Goal: Task Accomplishment & Management: Use online tool/utility

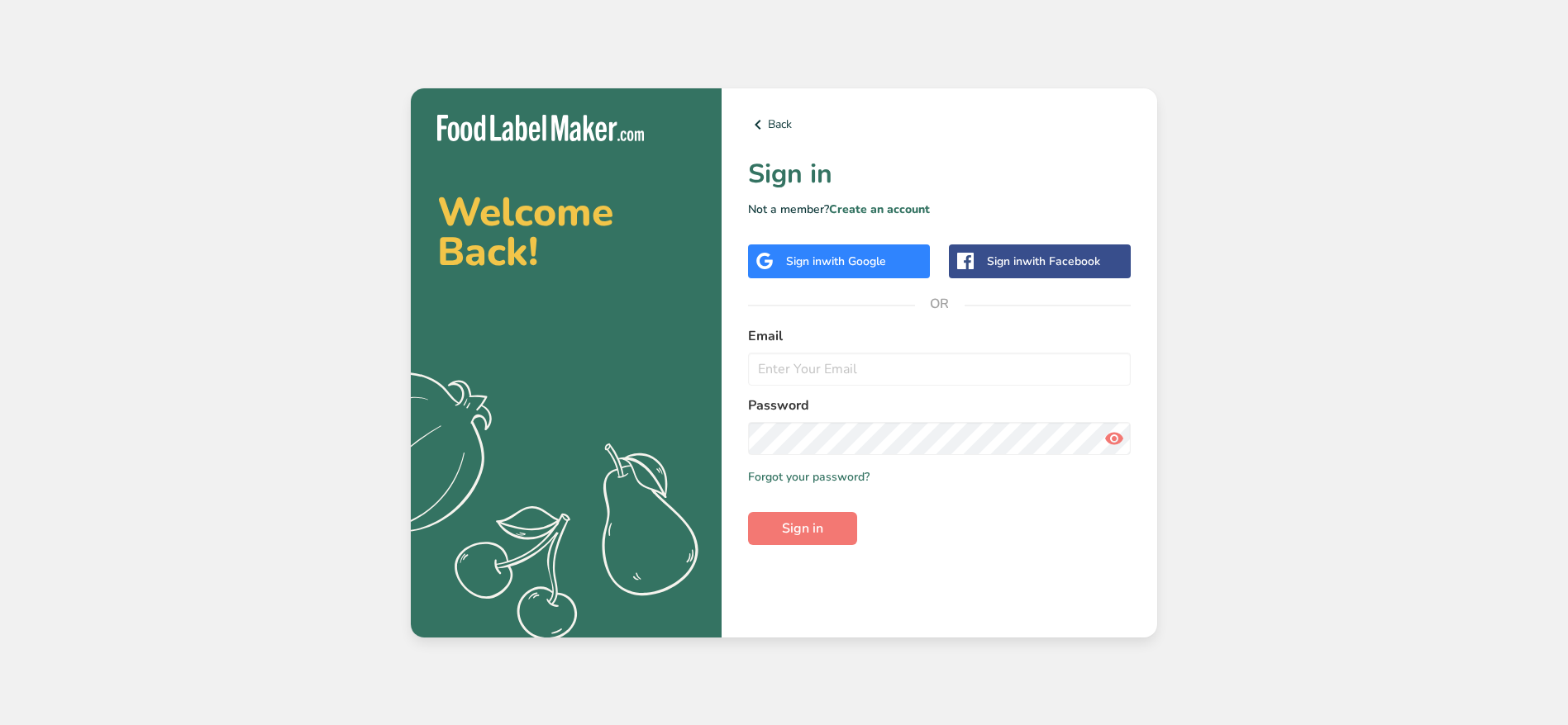
type input "[PERSON_NAME][EMAIL_ADDRESS][DOMAIN_NAME]"
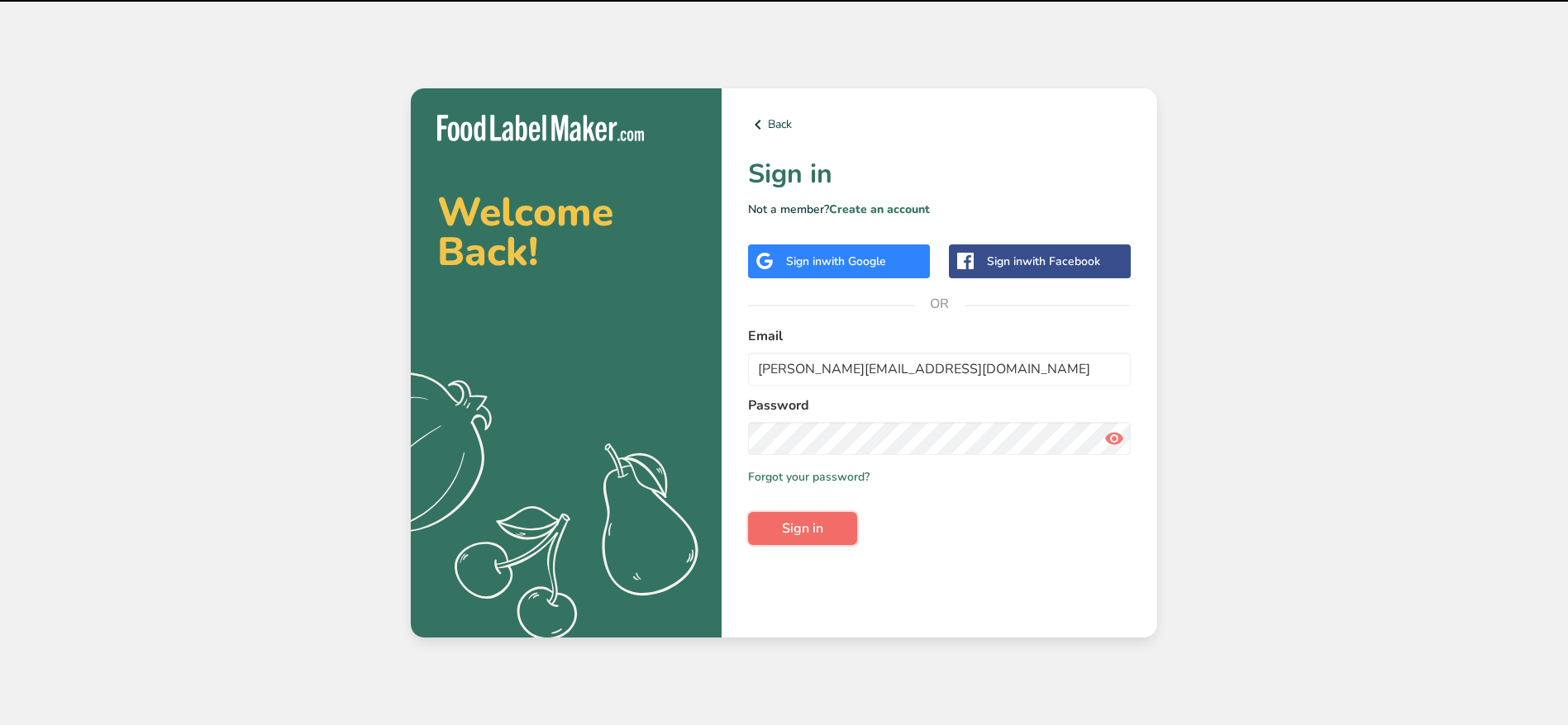
click at [781, 534] on button "Sign in" at bounding box center [802, 529] width 109 height 33
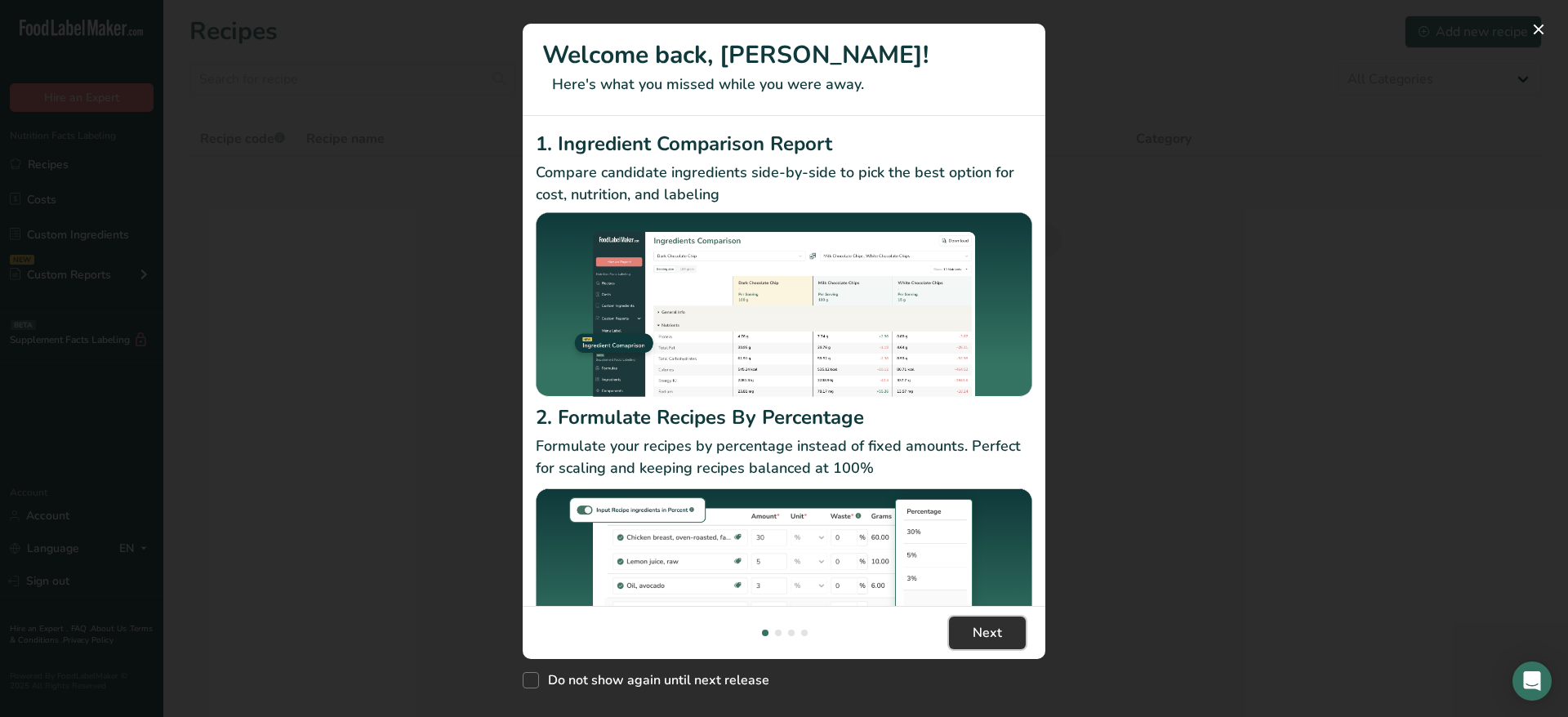
click at [980, 623] on span "Next" at bounding box center [988, 633] width 30 height 20
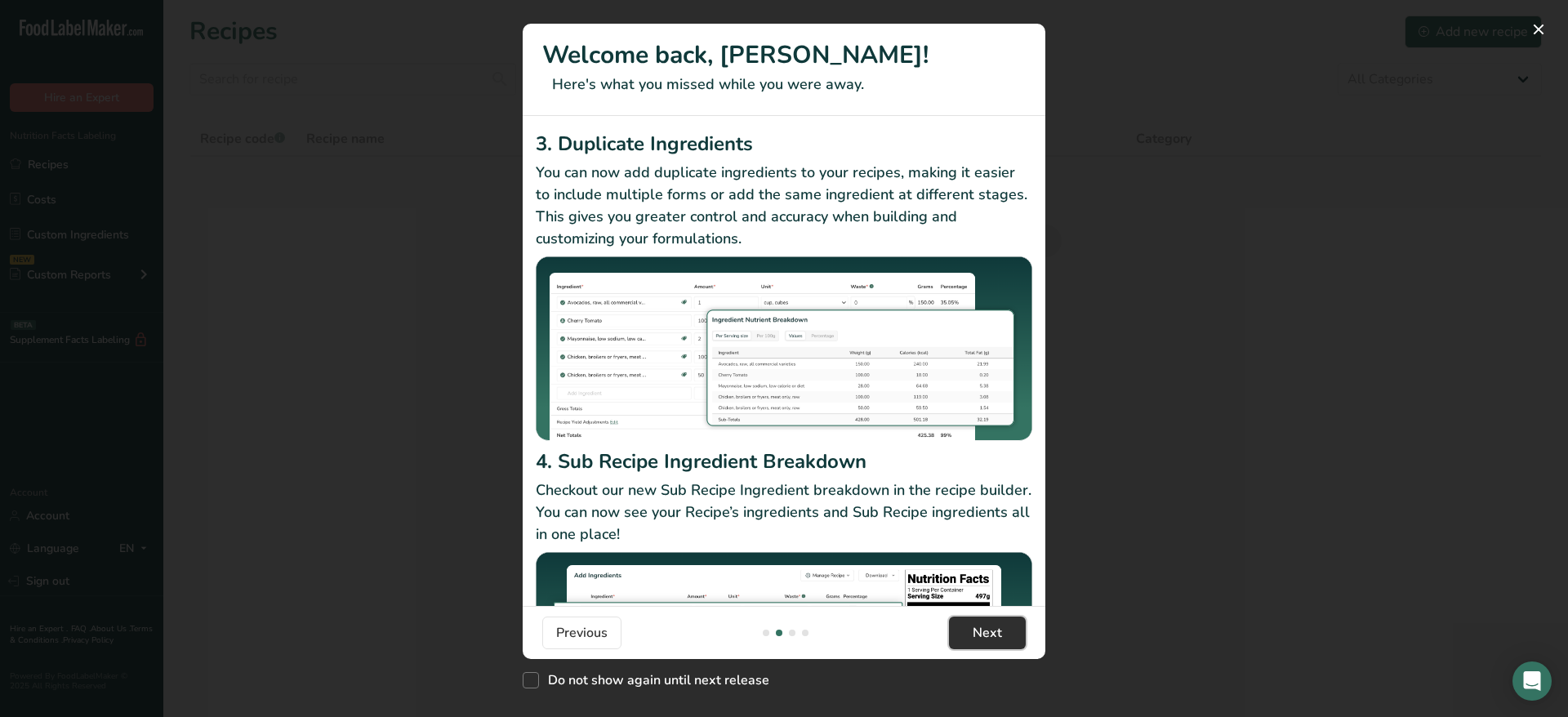
click at [980, 623] on span "Next" at bounding box center [988, 633] width 30 height 20
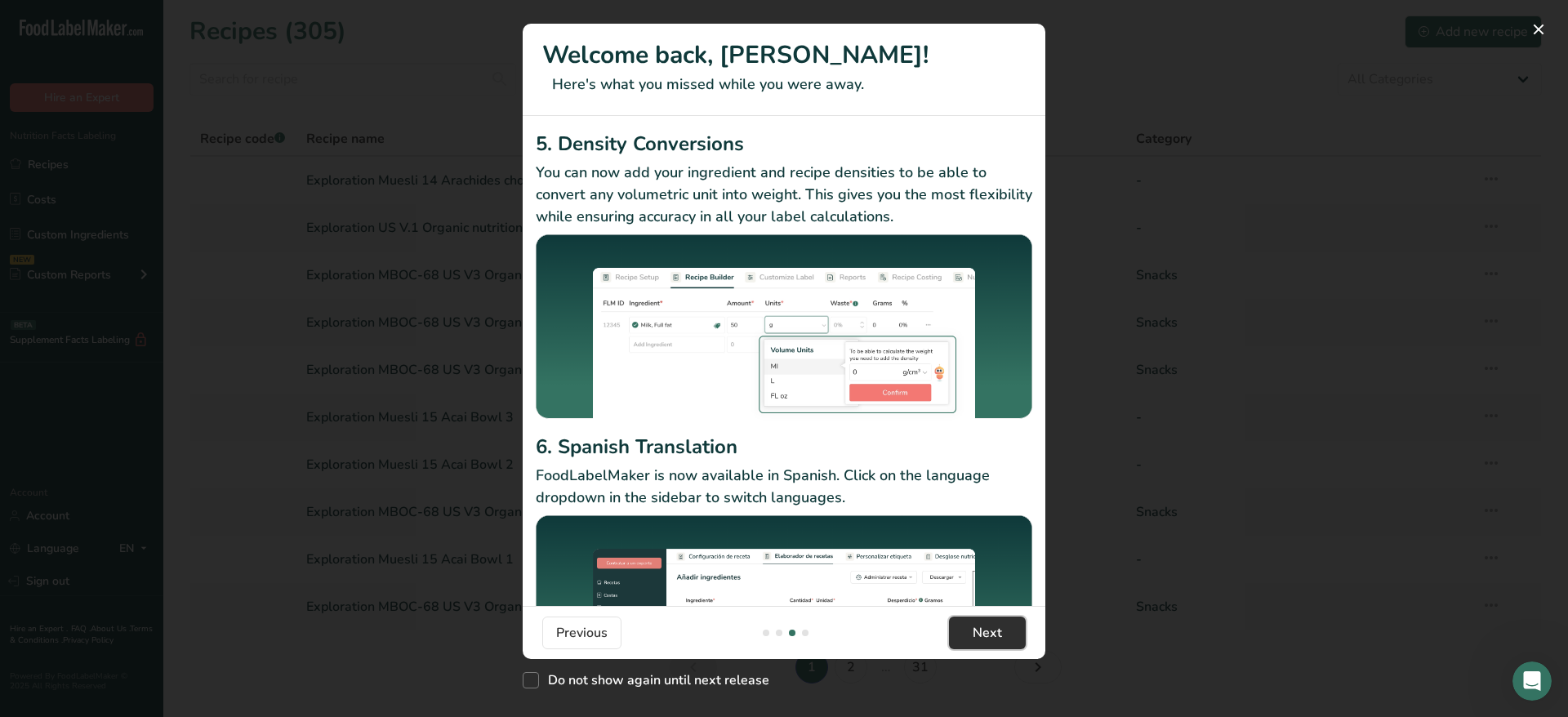
click at [979, 633] on span "Next" at bounding box center [988, 633] width 30 height 20
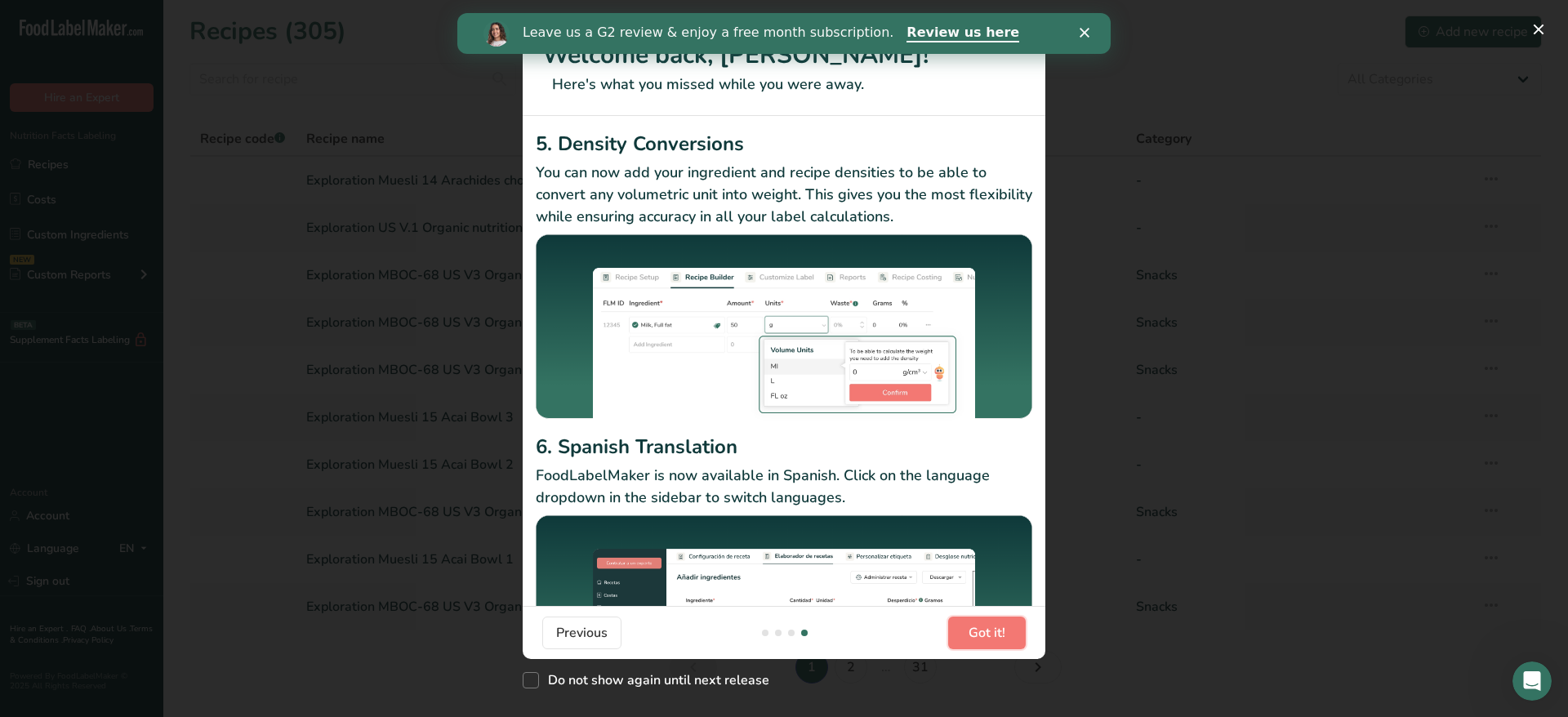
scroll to position [0, 1568]
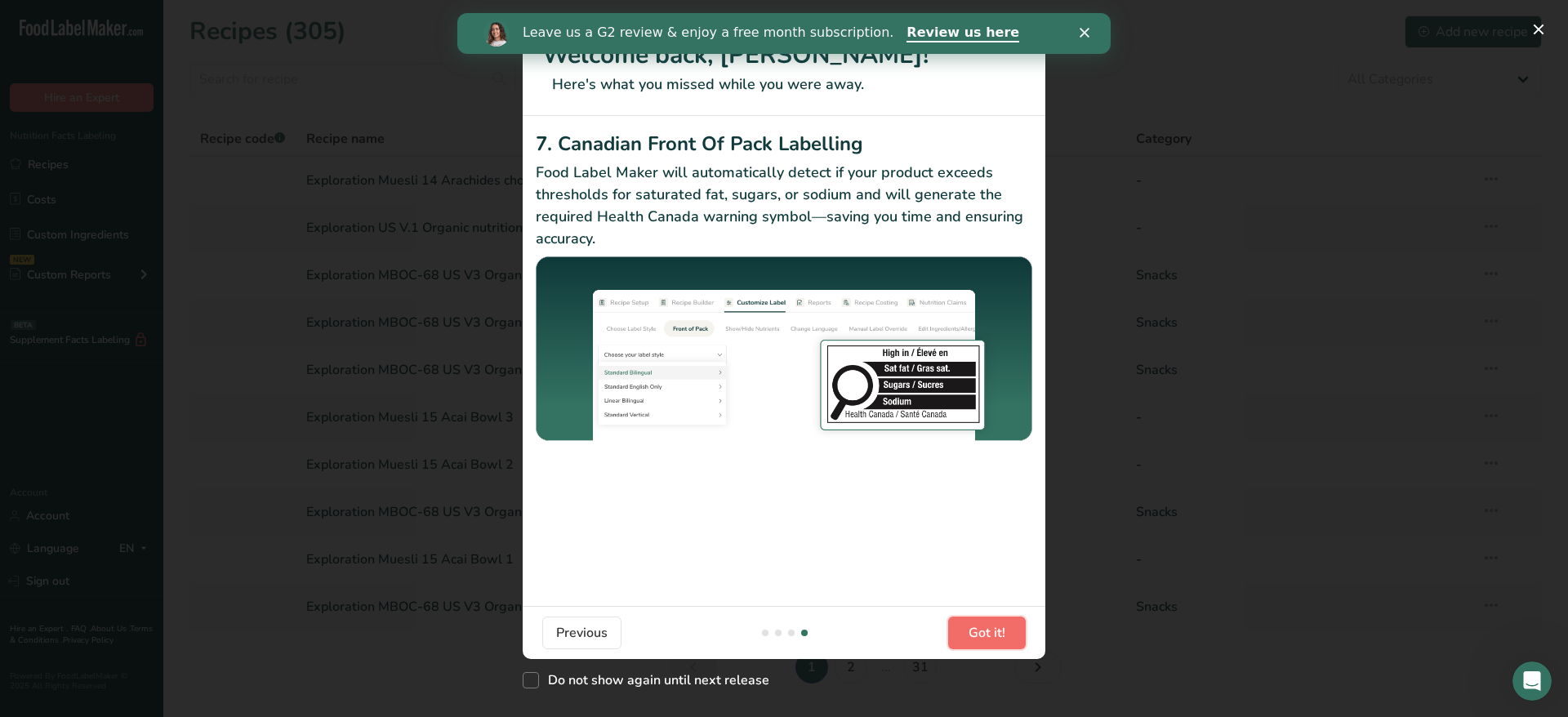
click at [973, 633] on span "Got it!" at bounding box center [987, 633] width 37 height 20
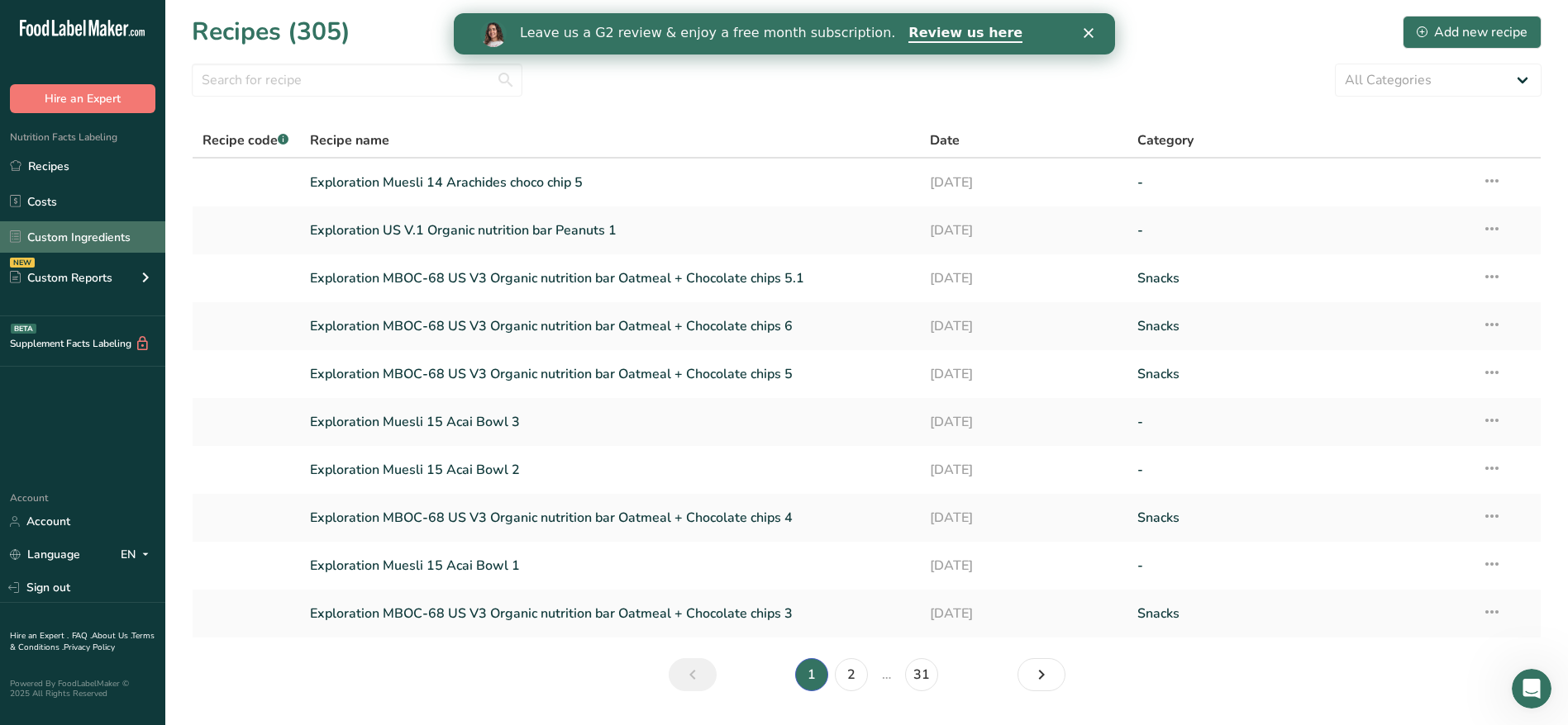
click at [80, 227] on link "Custom Ingredients" at bounding box center [83, 238] width 166 height 32
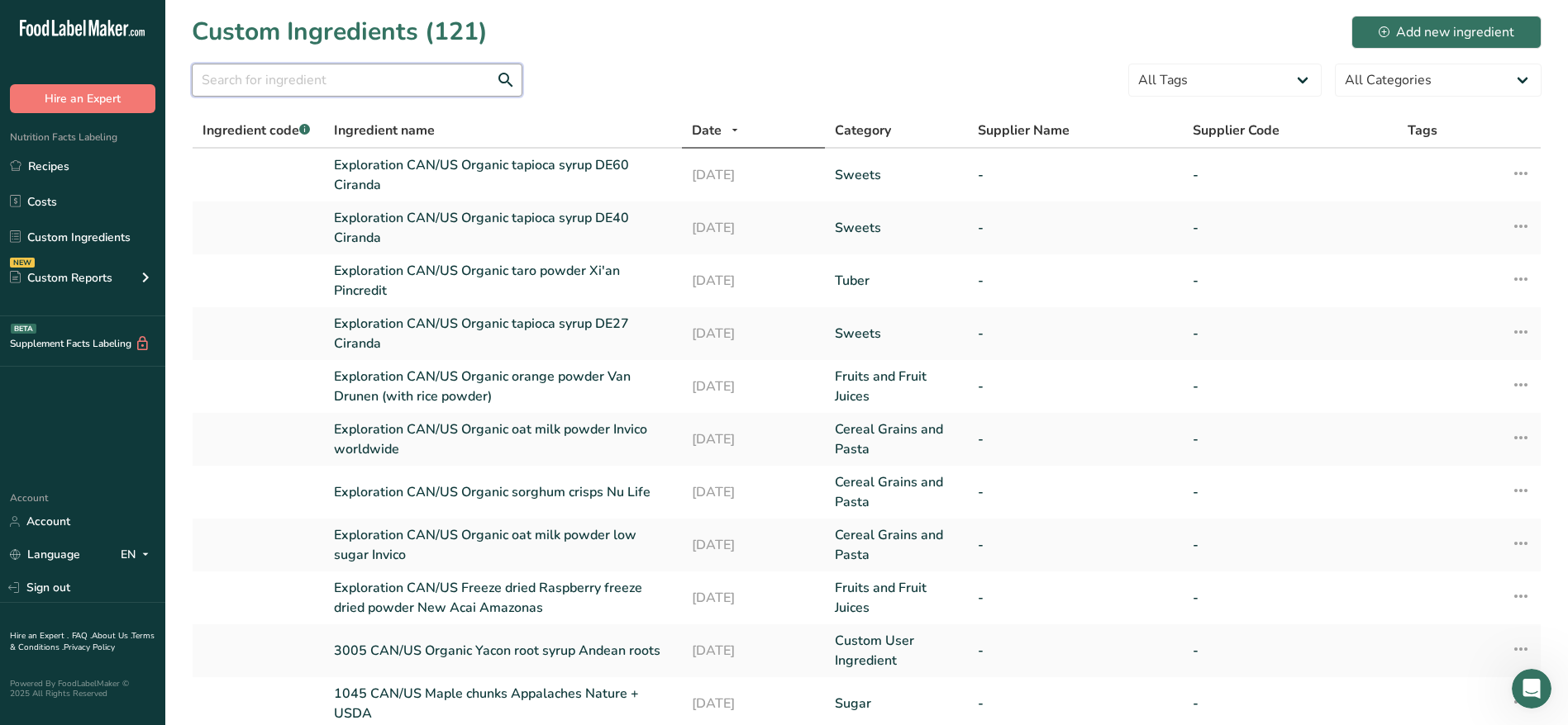
click at [347, 75] on input "text" at bounding box center [357, 80] width 330 height 33
click at [379, 121] on span "Ingredient name" at bounding box center [384, 130] width 101 height 20
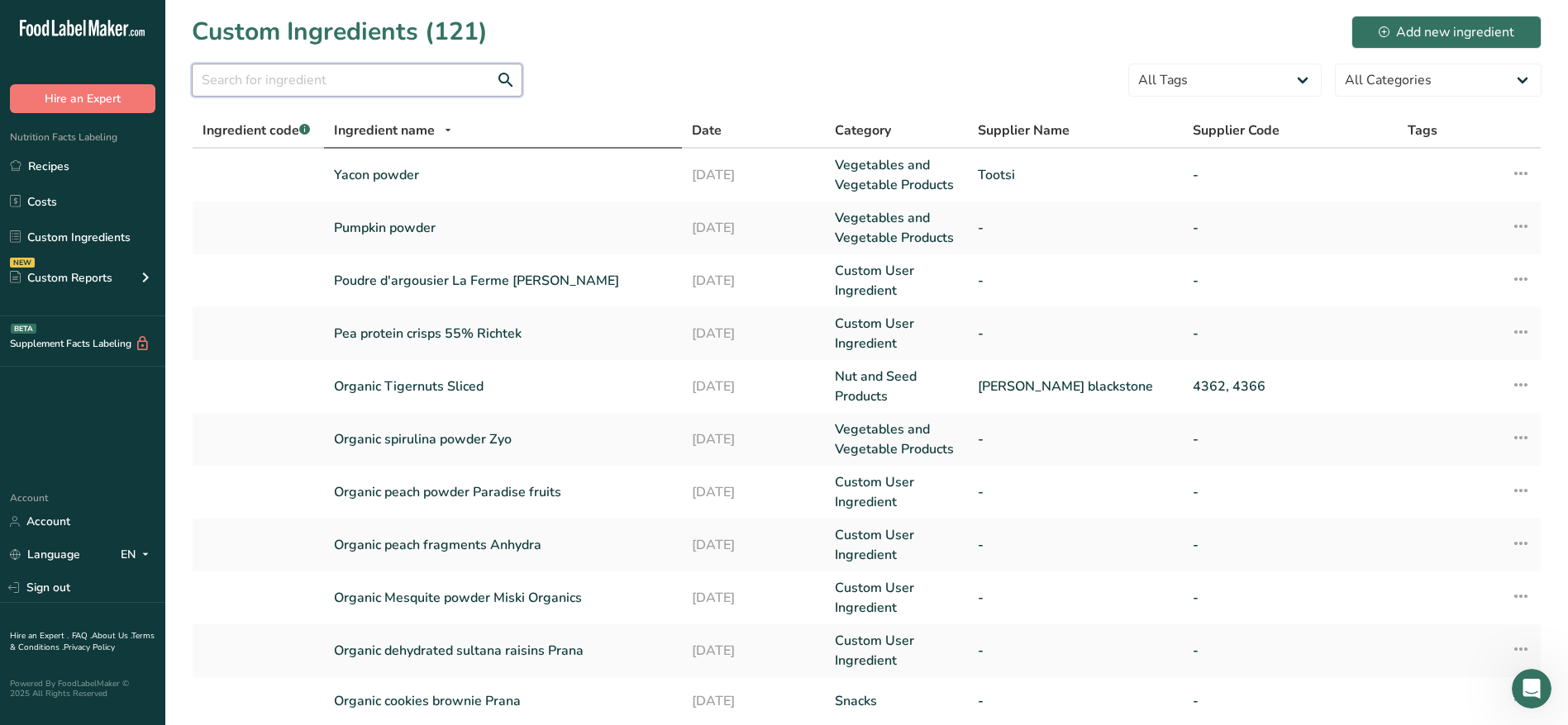
click at [302, 85] on input "text" at bounding box center [357, 80] width 330 height 33
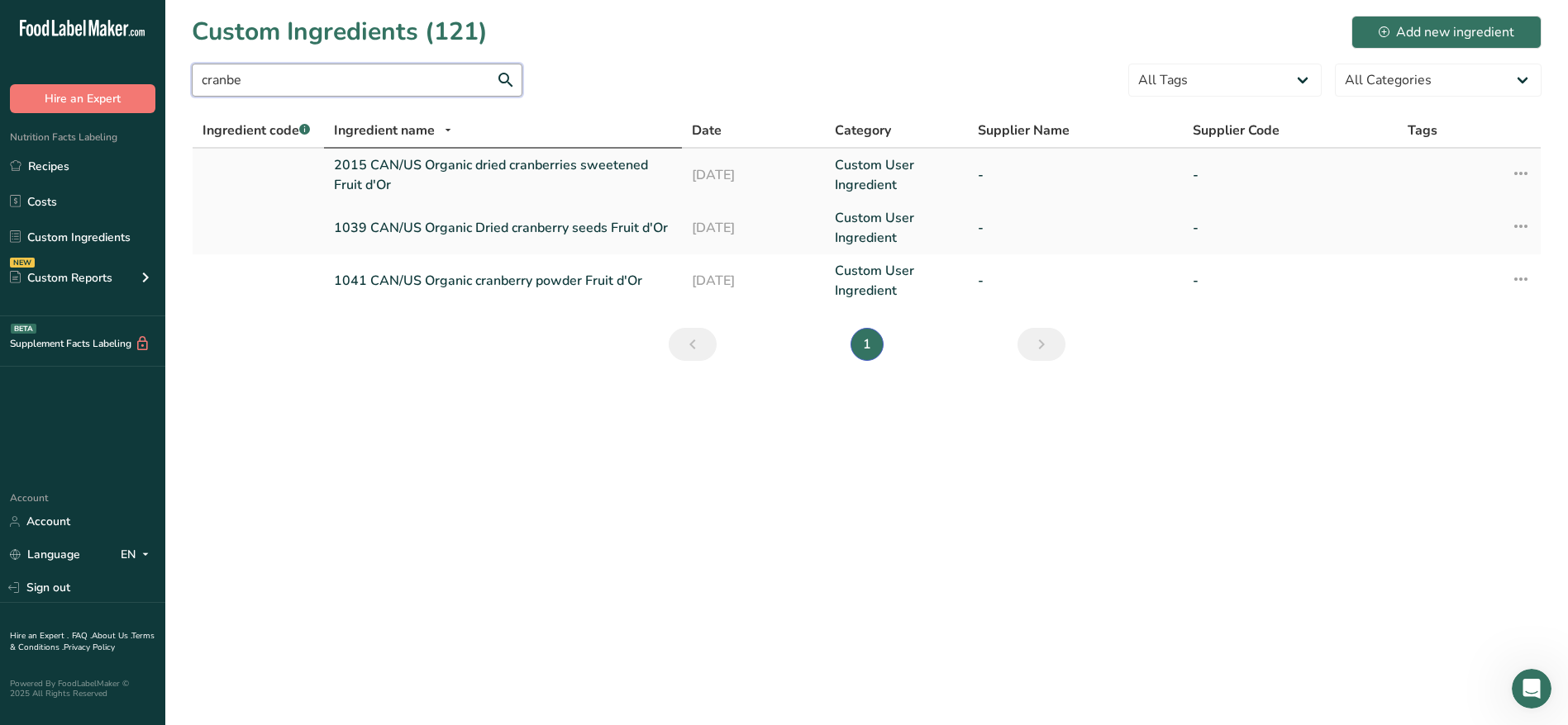
type input "cranbe"
click at [487, 179] on link "2015 CAN/US Organic dried cranberries sweetened Fruit d'Or" at bounding box center [503, 174] width 338 height 40
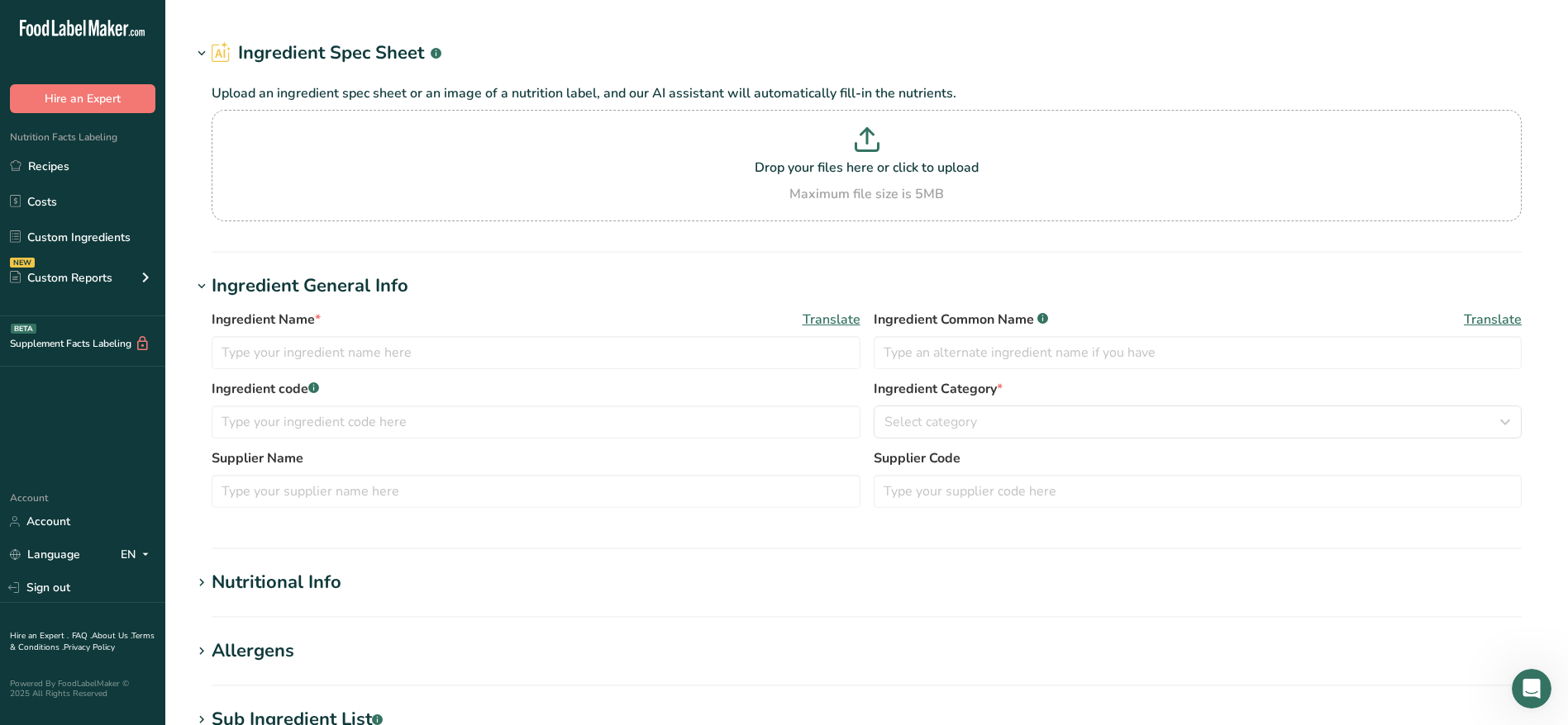
type input "2015 CAN/US Organic dried cranberries sweetened Fruit d'Or"
type input "Dried cranberries sweetened Fruit d'Or"
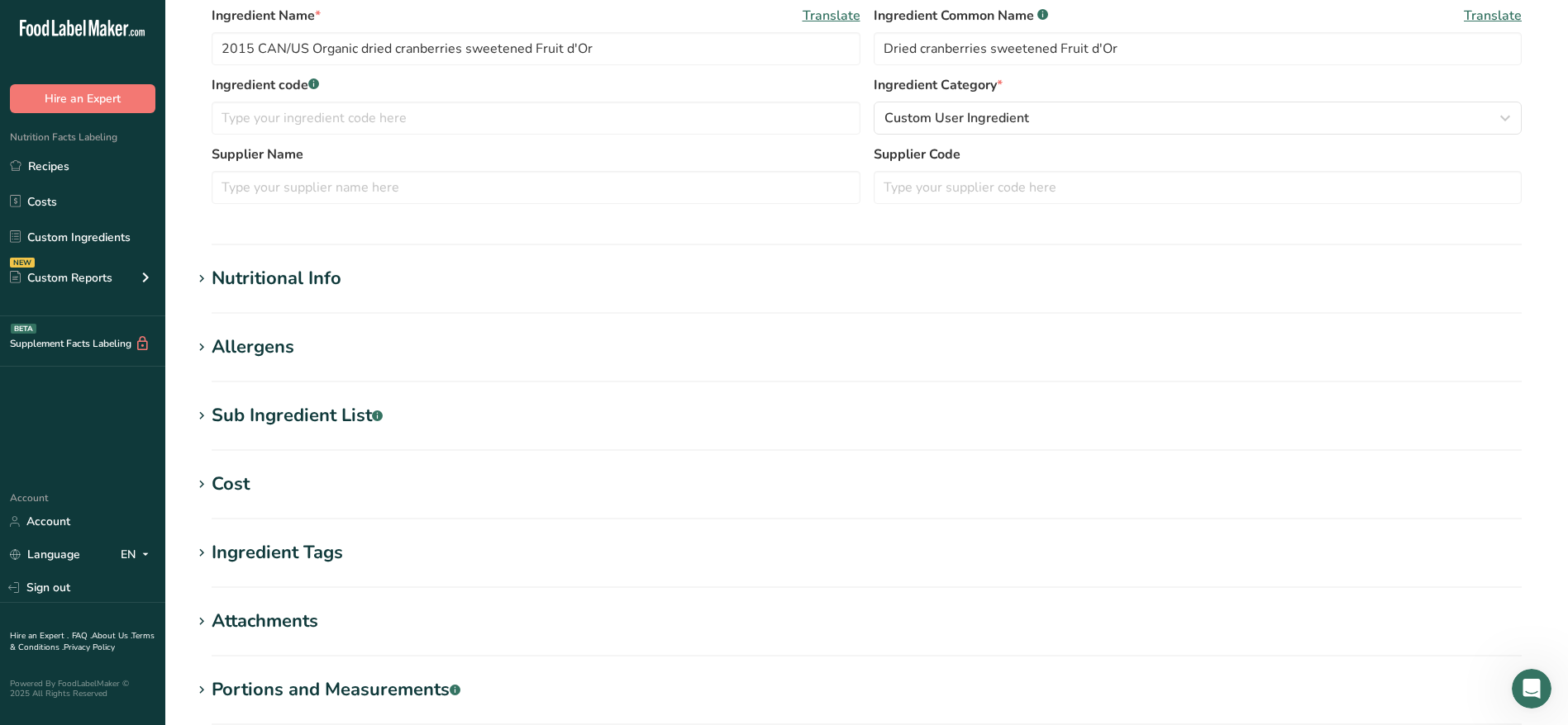
scroll to position [340, 0]
click at [306, 275] on div "Nutritional Info" at bounding box center [276, 280] width 129 height 27
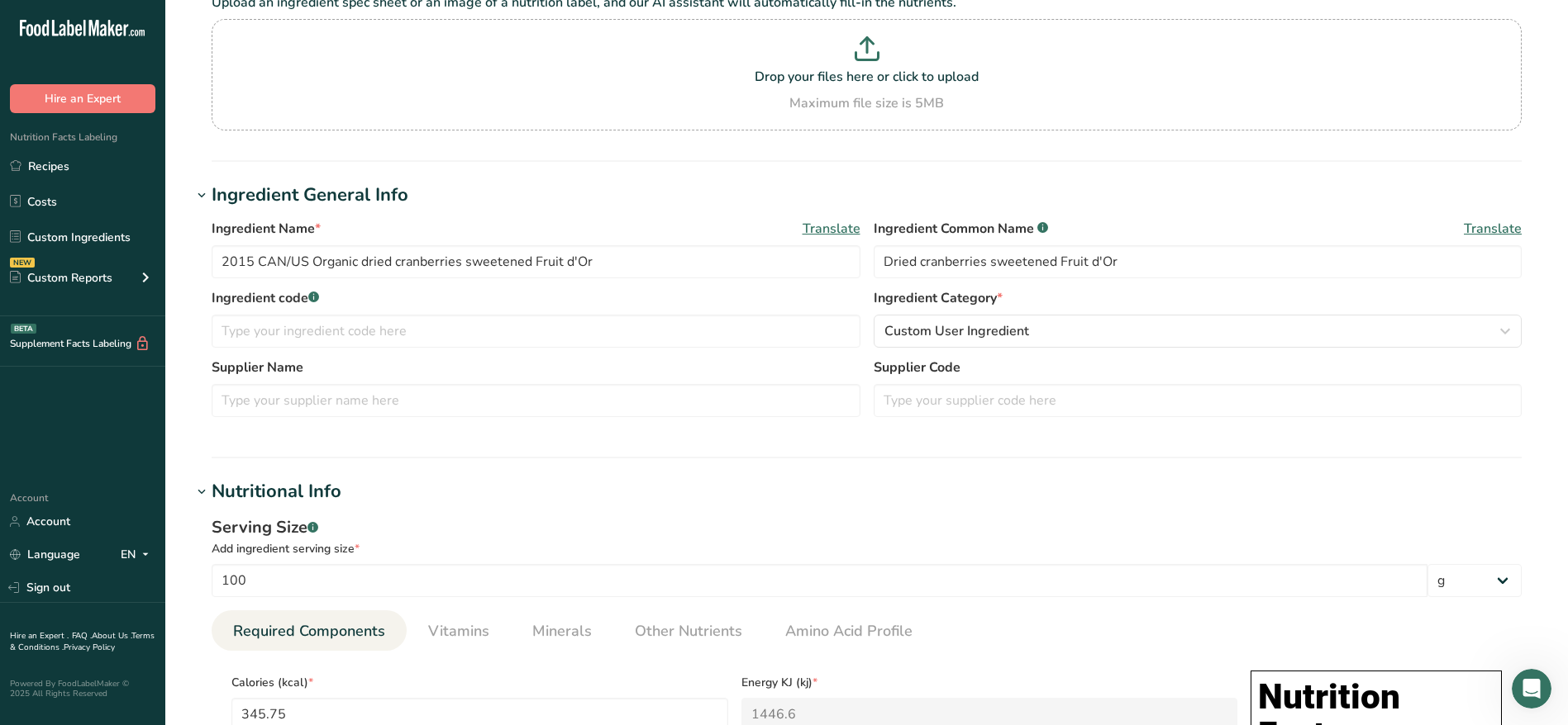
scroll to position [0, 0]
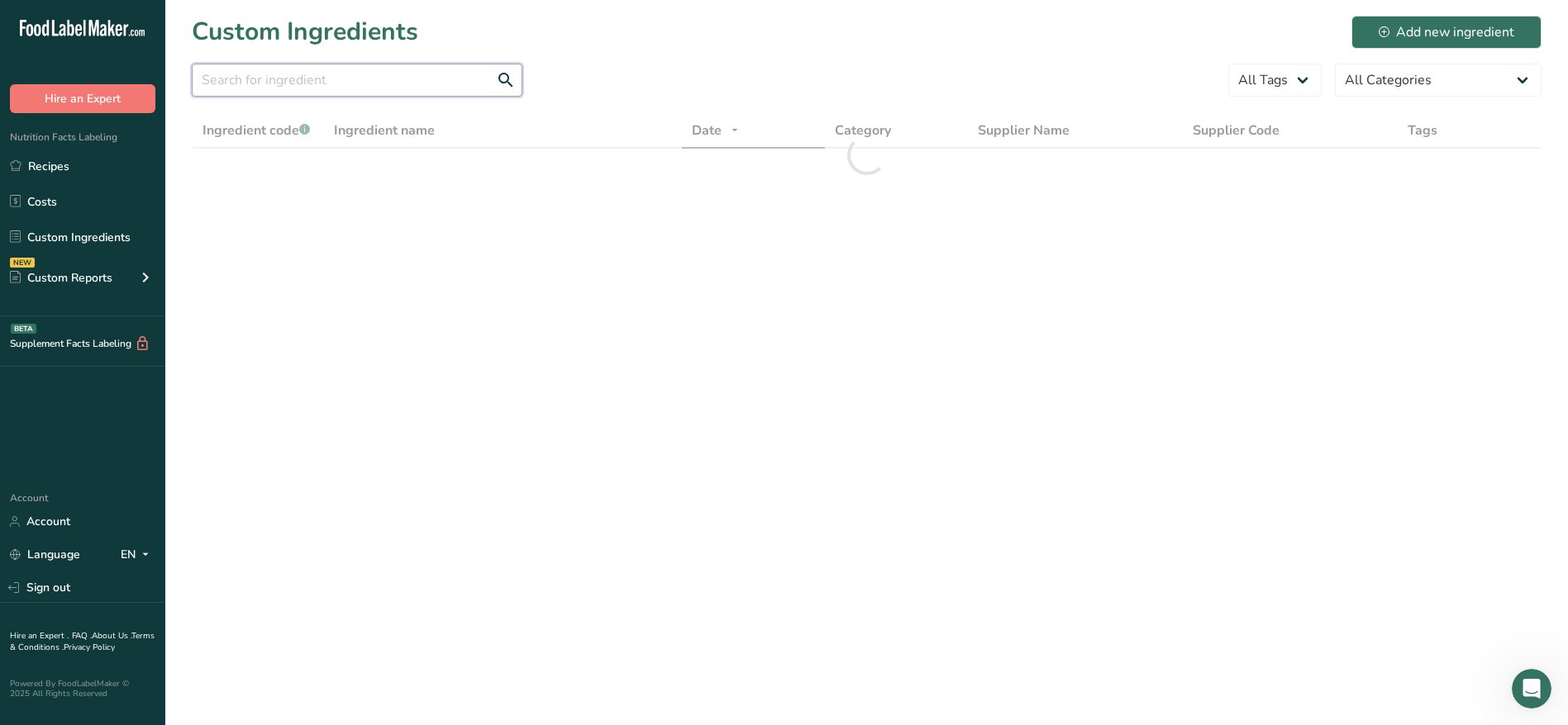
click at [287, 77] on input "text" at bounding box center [357, 80] width 330 height 33
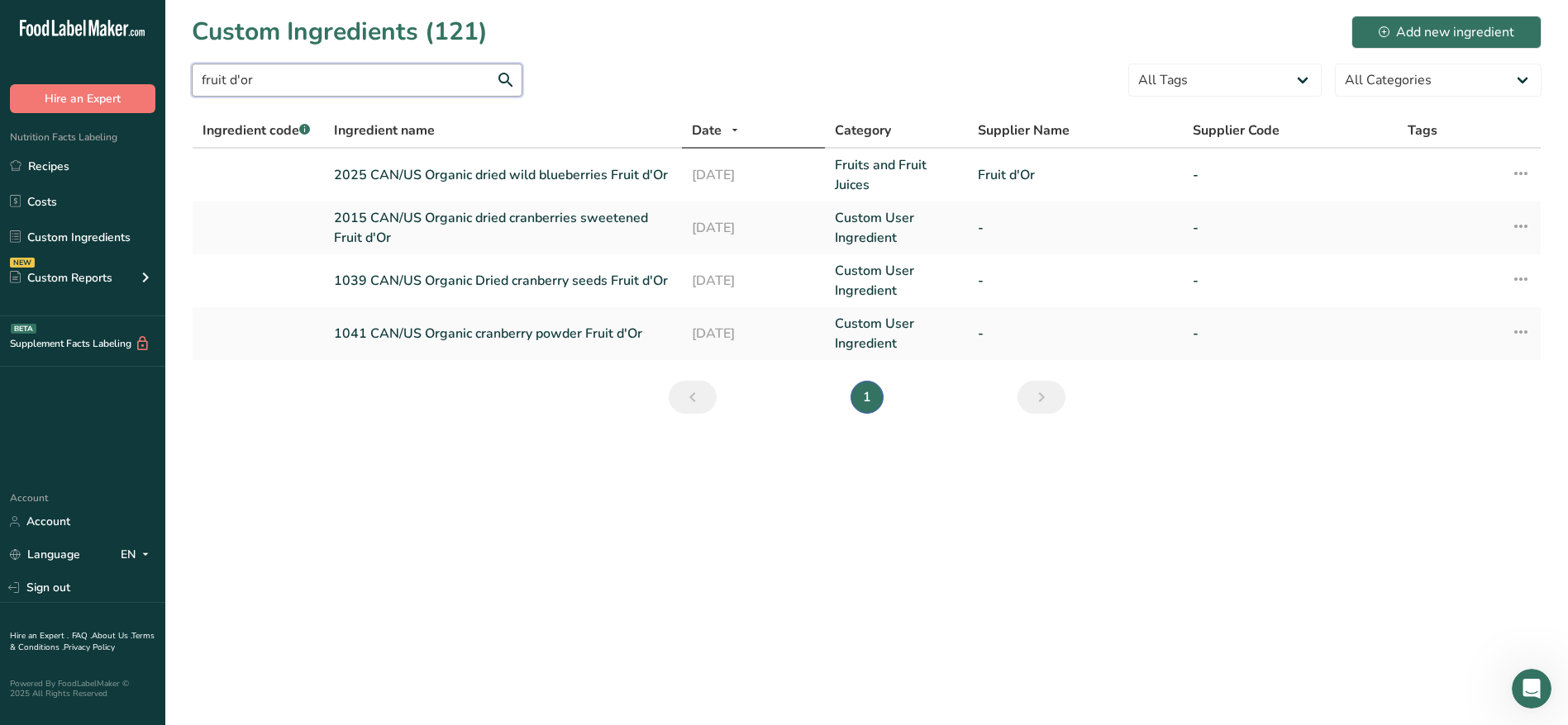
type input "fruit d'or"
click at [477, 284] on link "1039 CAN/US Organic Dried cranberry seeds Fruit d'Or" at bounding box center [503, 281] width 338 height 20
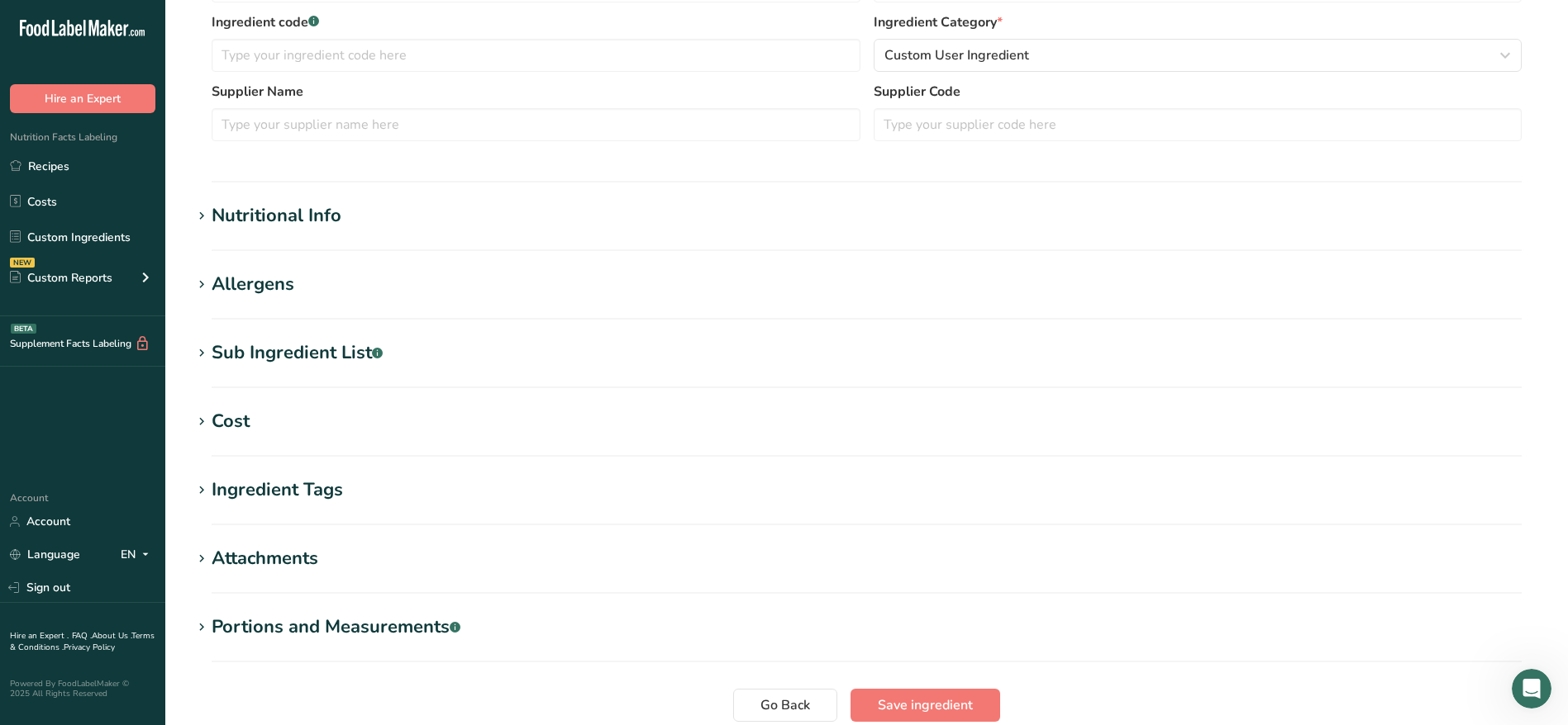
type input "1039 CAN/US Organic Dried cranberry seeds Fruit d'Or"
type input "Dried cranberry seeds Fruit d'Or"
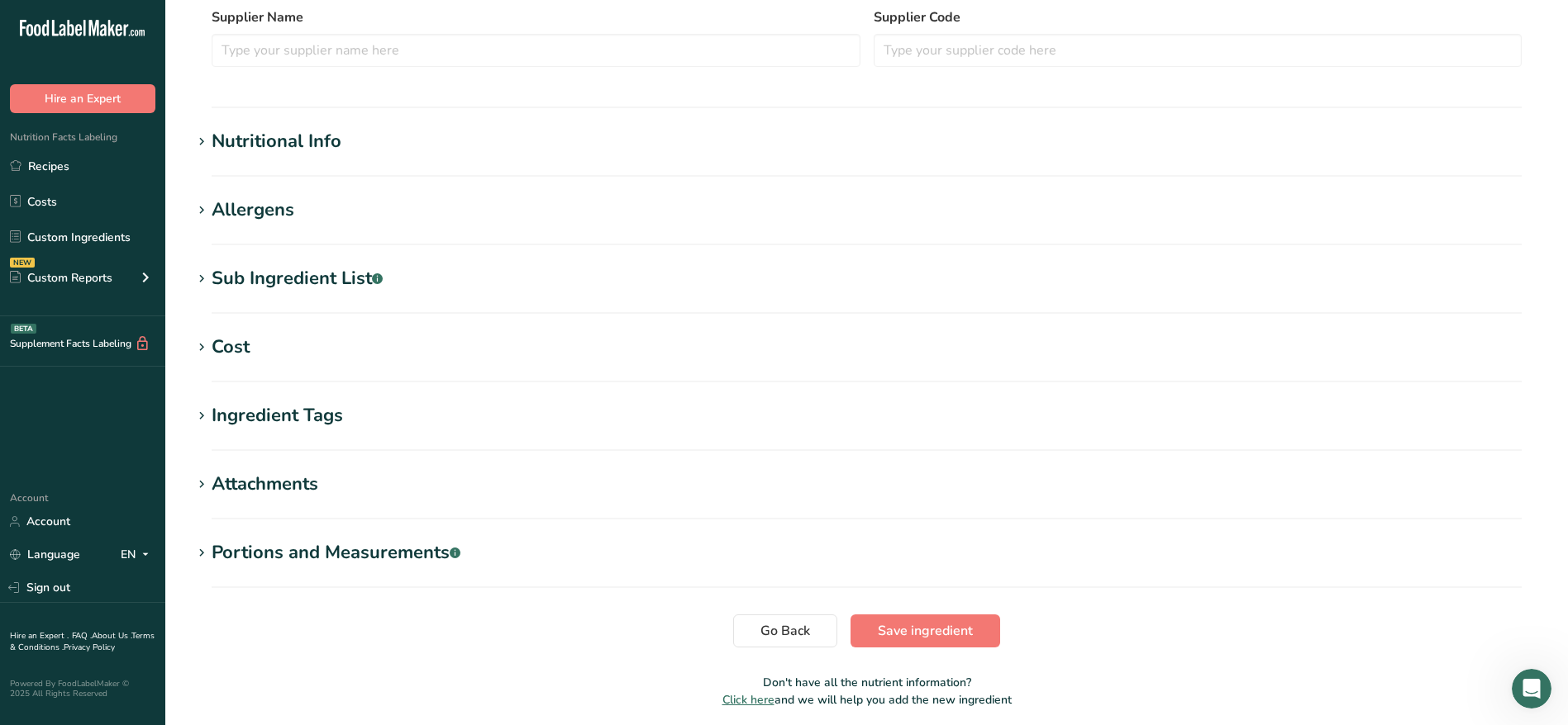
click at [244, 150] on div "Nutritional Info" at bounding box center [276, 141] width 129 height 27
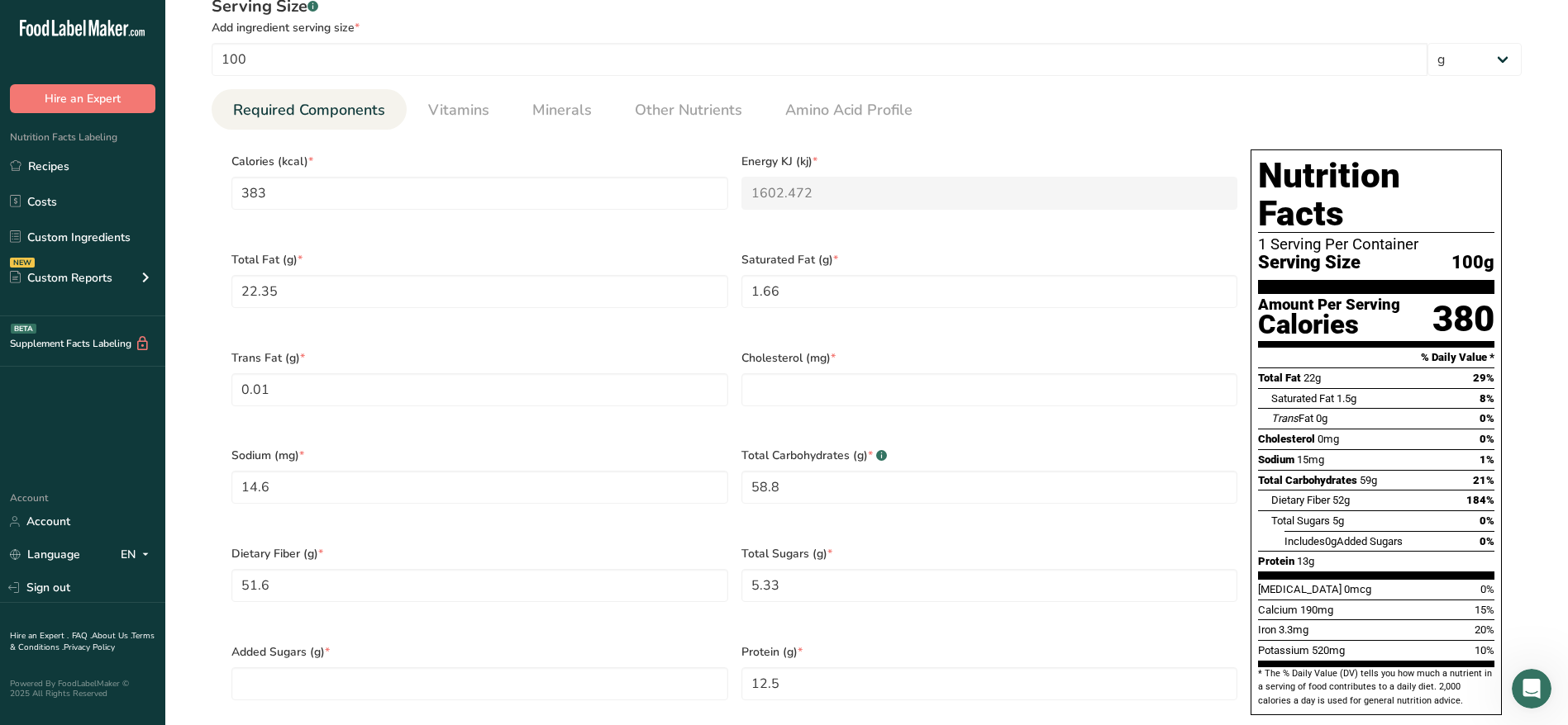
scroll to position [670, 0]
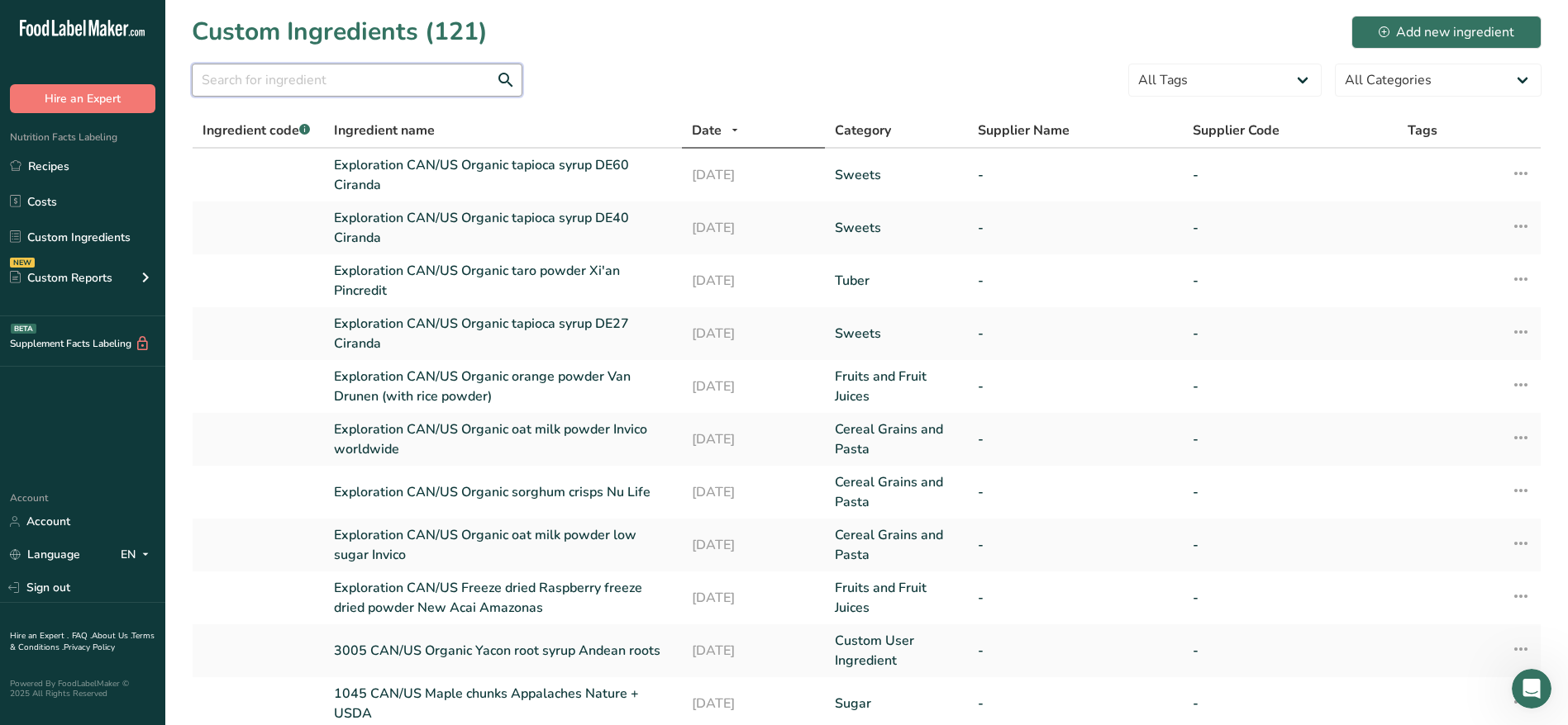
click at [359, 68] on input "text" at bounding box center [357, 80] width 330 height 33
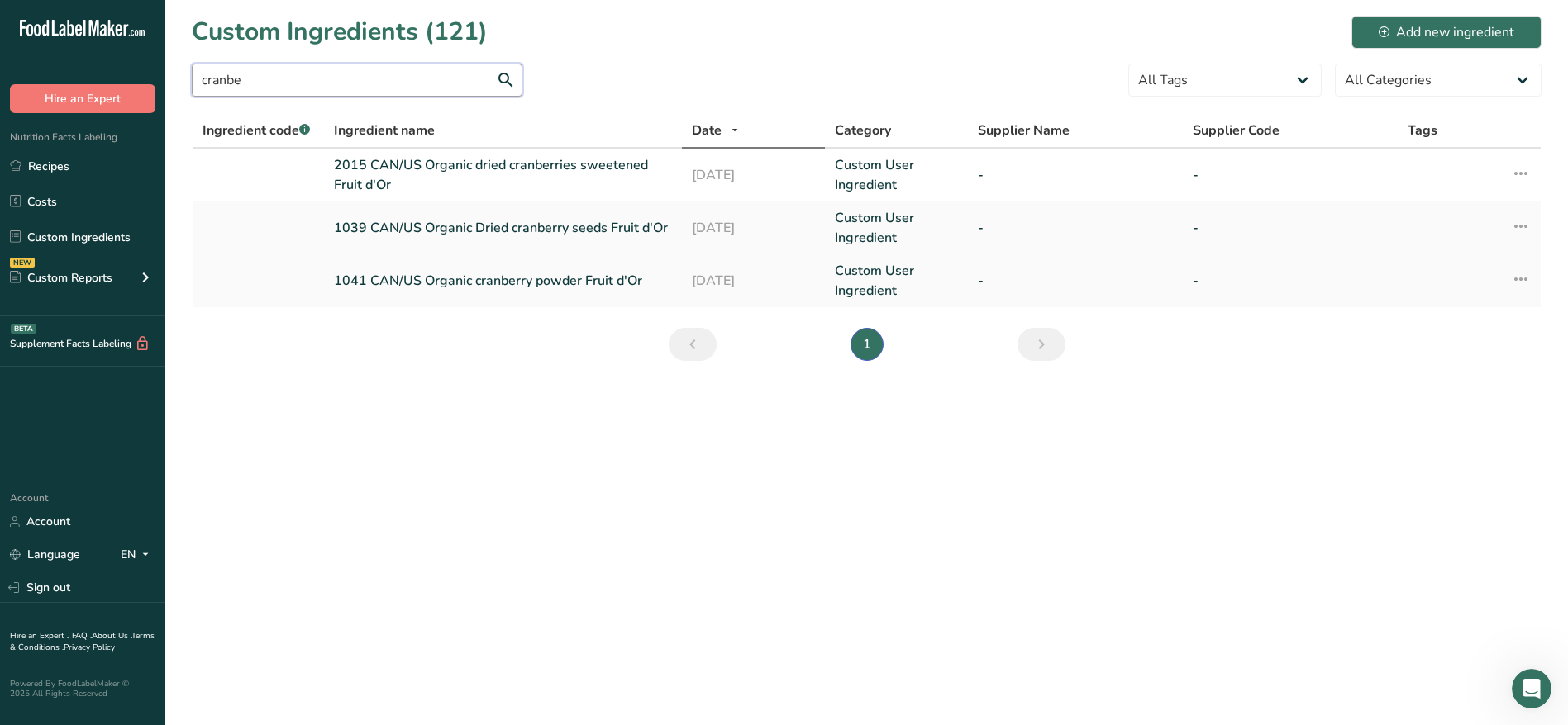
type input "cranbe"
click at [460, 277] on link "1041 CAN/US Organic cranberry powder Fruit d'Or" at bounding box center [503, 281] width 338 height 20
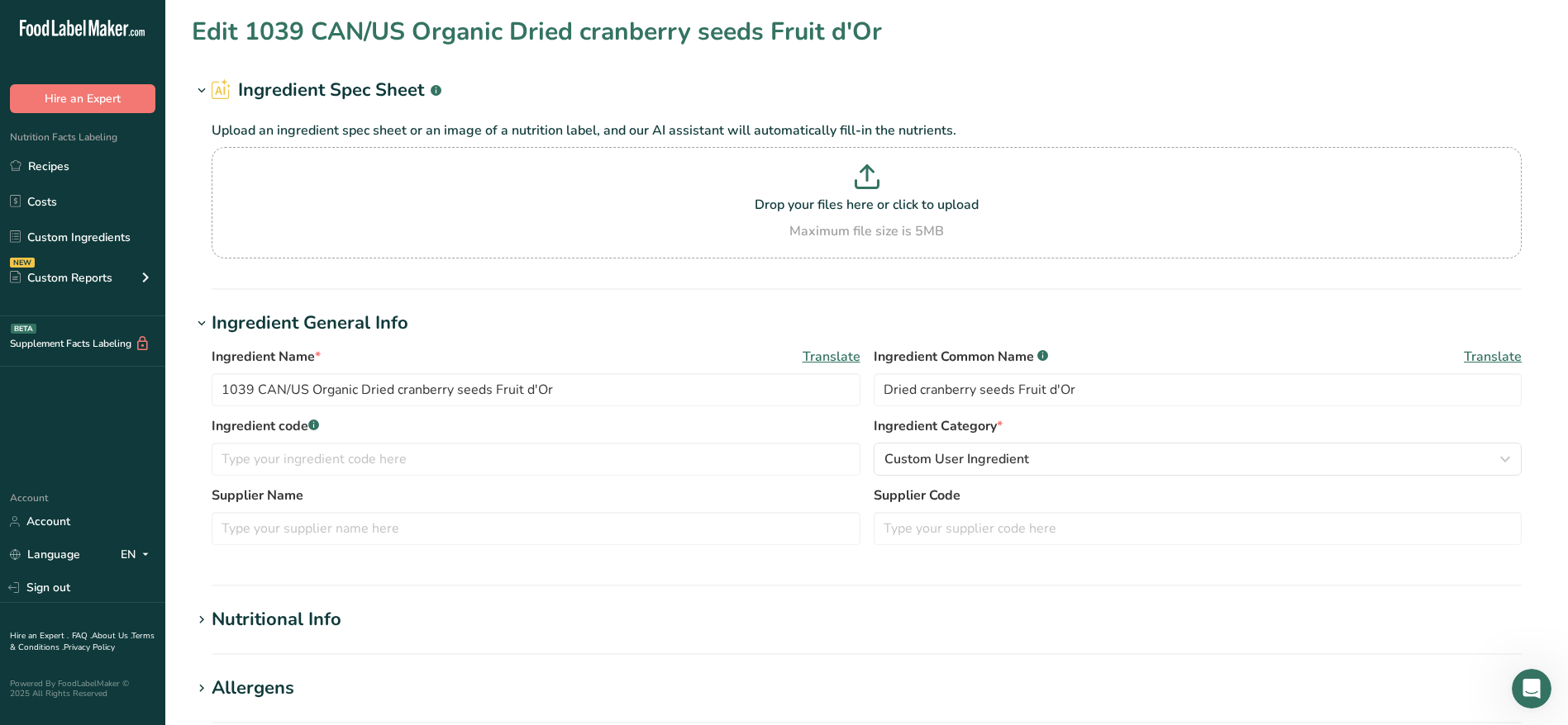
type input "1041 CAN/US Organic cranberry powder Fruit d'Or"
type input "Cranberry powder Fruit d'Or"
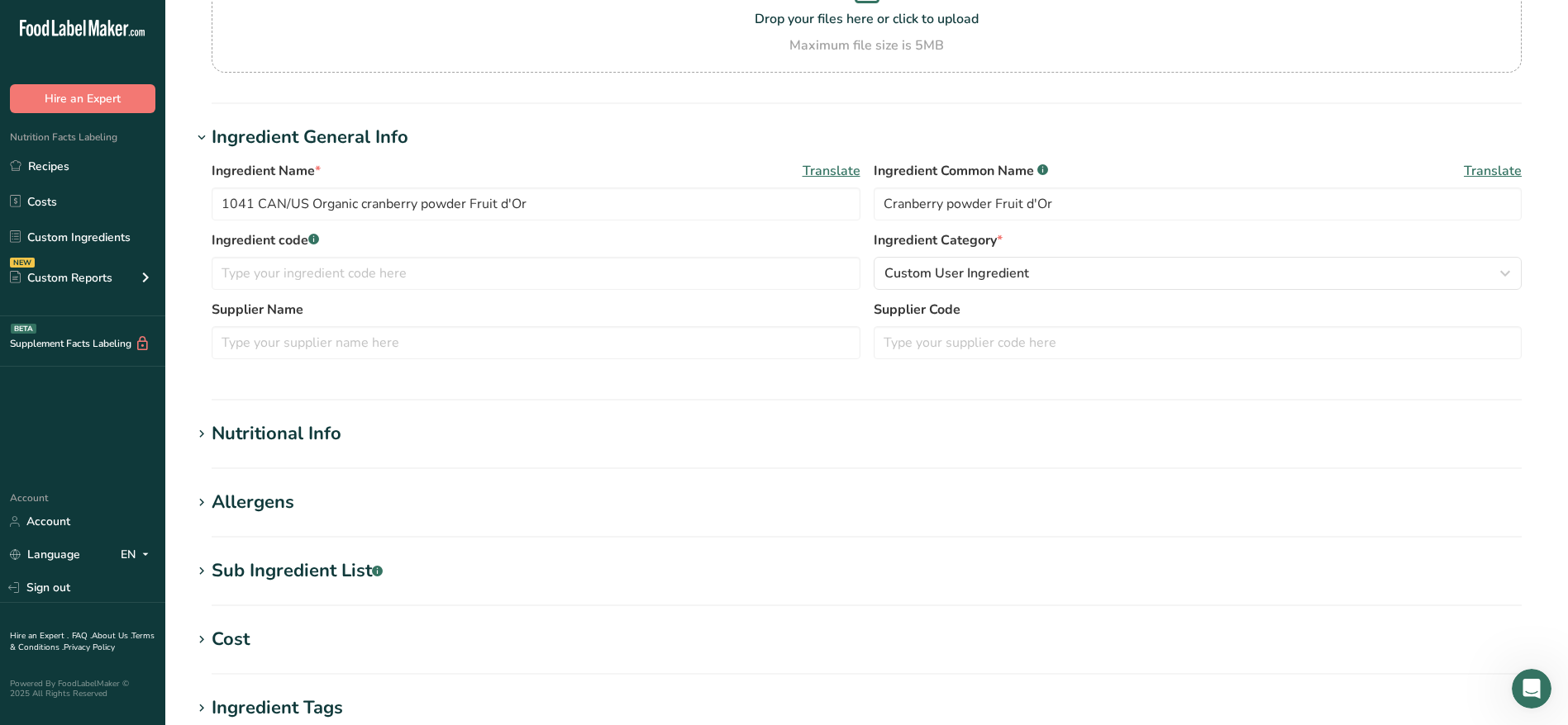
scroll to position [187, 0]
click at [346, 424] on h1 "Nutritional Info" at bounding box center [866, 432] width 1350 height 27
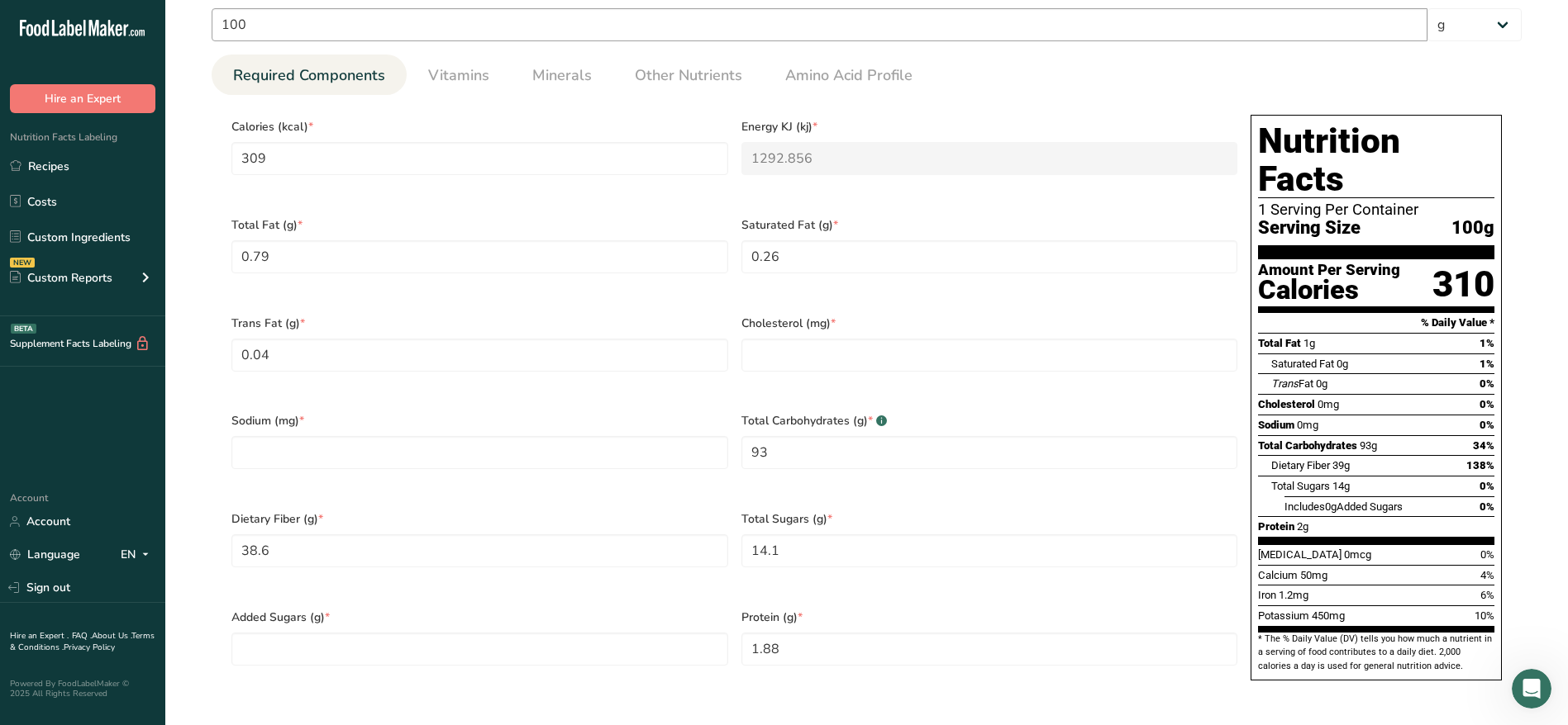
scroll to position [728, 0]
